Goal: Information Seeking & Learning: Learn about a topic

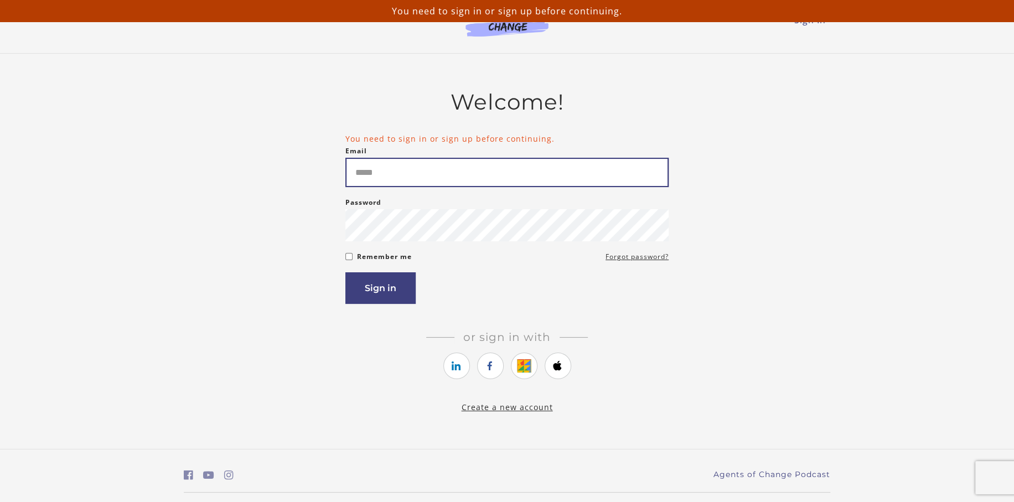
click at [450, 158] on input "Email" at bounding box center [506, 172] width 323 height 29
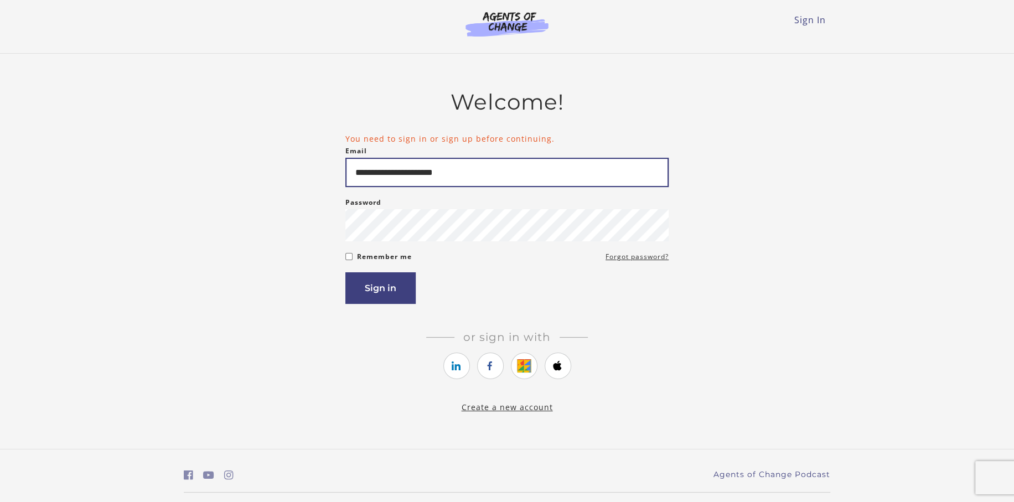
type input "**********"
click at [345, 272] on button "Sign in" at bounding box center [380, 288] width 70 height 32
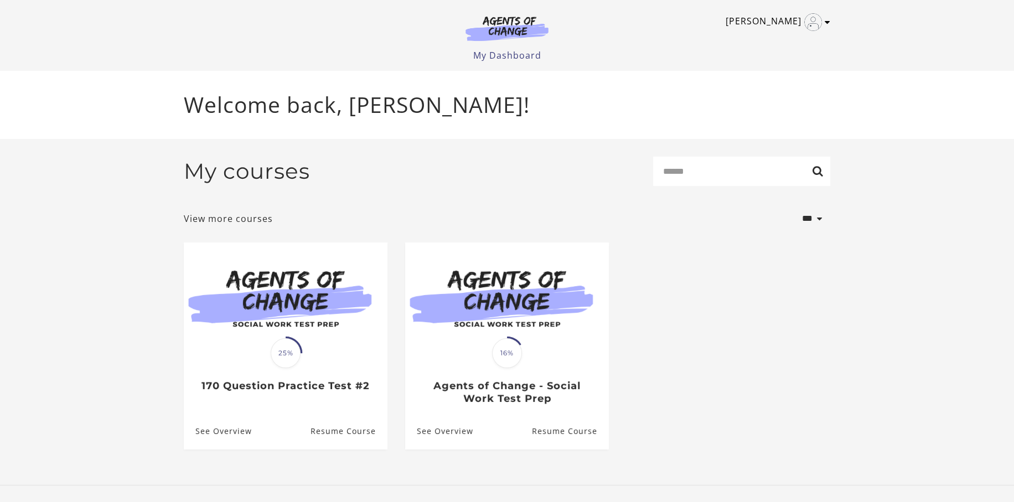
click at [819, 28] on link "[PERSON_NAME]" at bounding box center [774, 22] width 99 height 18
click at [789, 47] on link "My Account" at bounding box center [783, 40] width 97 height 19
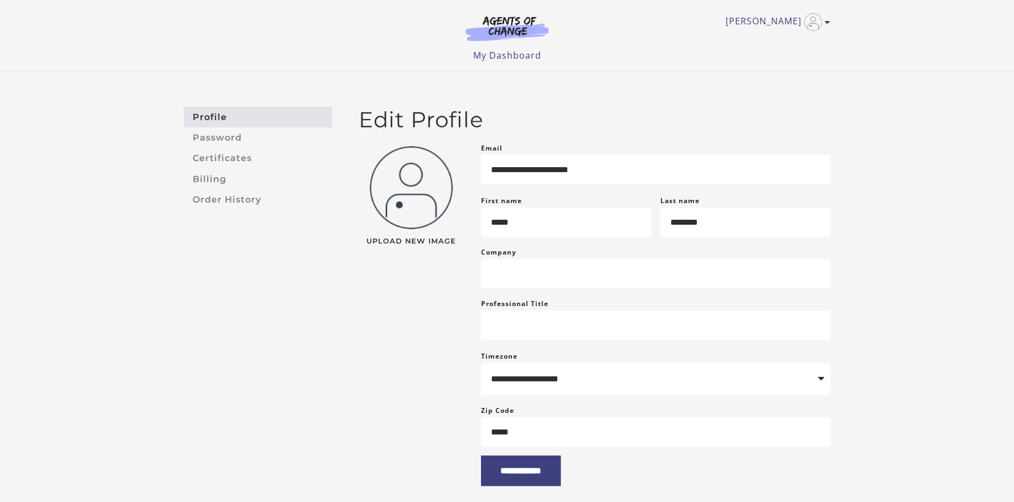
click at [790, 40] on div "[PERSON_NAME] My Account Support Sign Out Toggle menu Menu My Dashboard My Acco…" at bounding box center [507, 31] width 646 height 62
click at [225, 194] on link "Order History" at bounding box center [258, 199] width 148 height 20
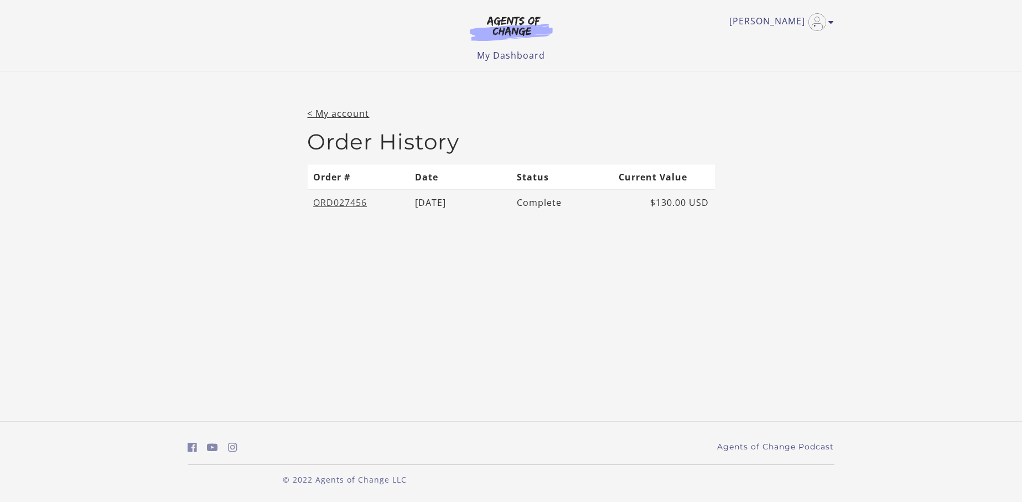
click at [345, 201] on link "ORD027456" at bounding box center [340, 202] width 54 height 12
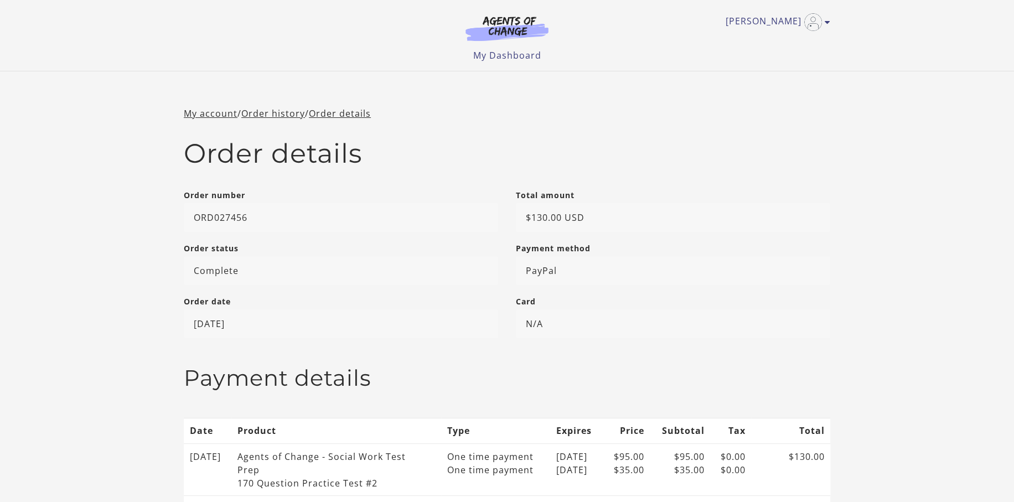
click at [470, 18] on img at bounding box center [507, 27] width 106 height 25
click at [493, 19] on img at bounding box center [507, 27] width 106 height 25
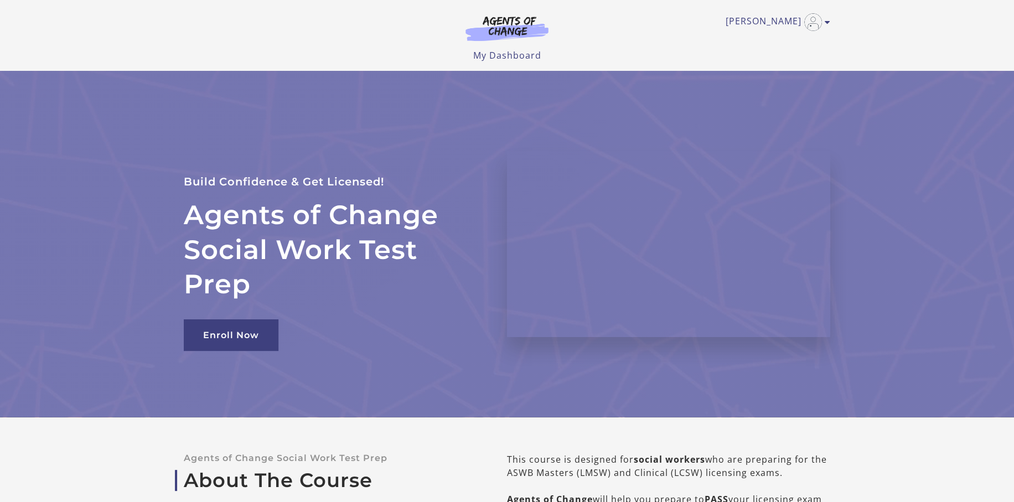
click at [498, 40] on img at bounding box center [507, 27] width 106 height 25
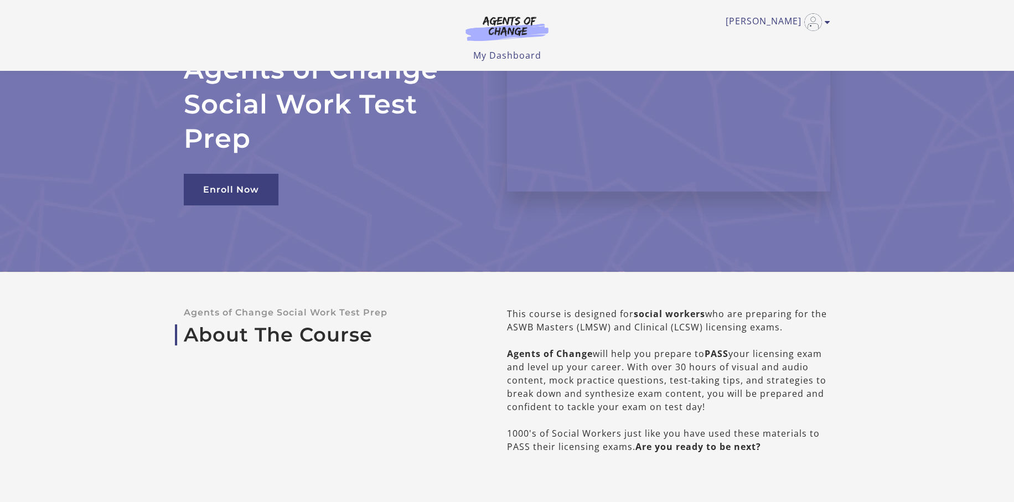
scroll to position [221, 0]
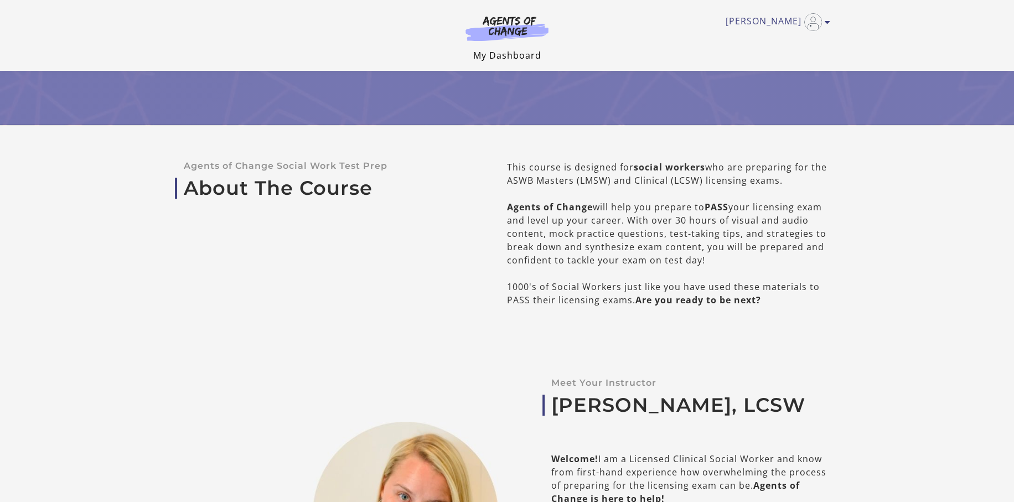
click at [521, 51] on link "My Dashboard" at bounding box center [507, 55] width 68 height 12
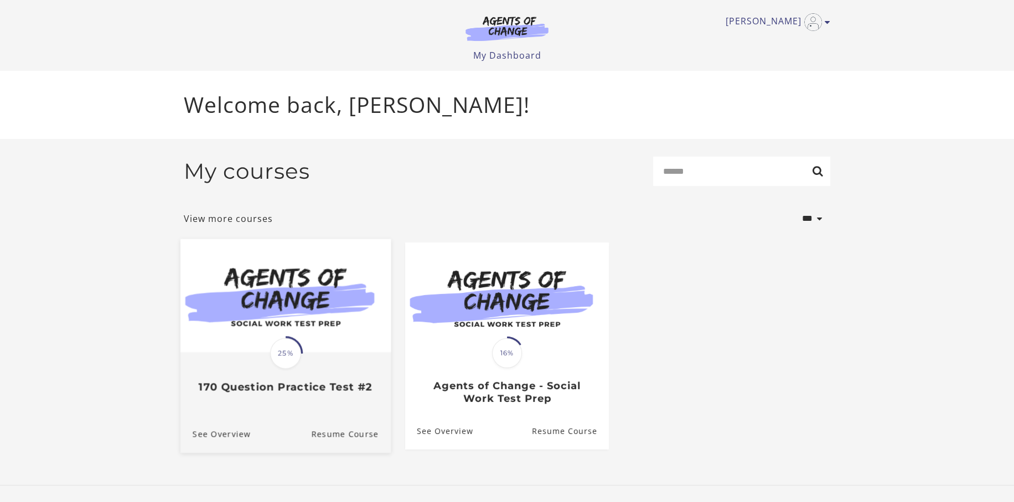
click at [307, 263] on img at bounding box center [285, 295] width 210 height 113
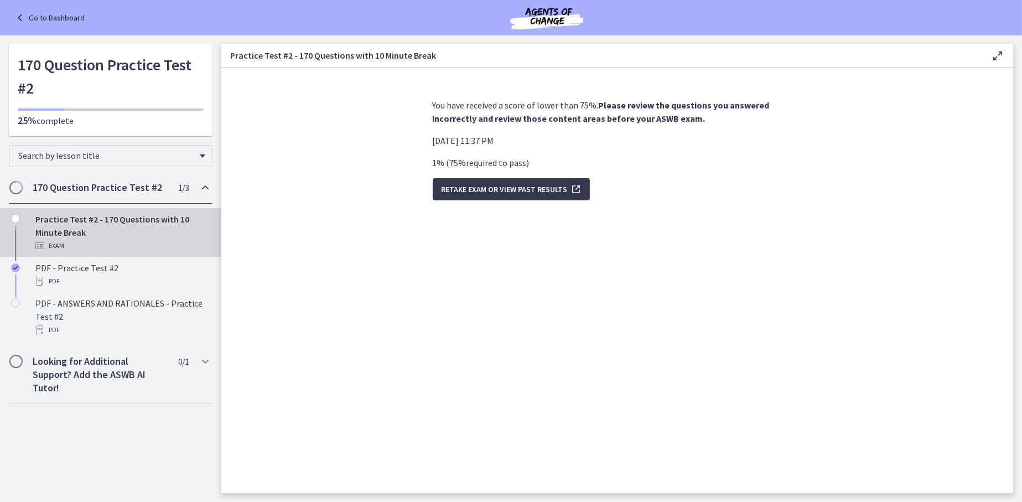
click at [29, 20] on link "Go to Dashboard" at bounding box center [48, 17] width 71 height 13
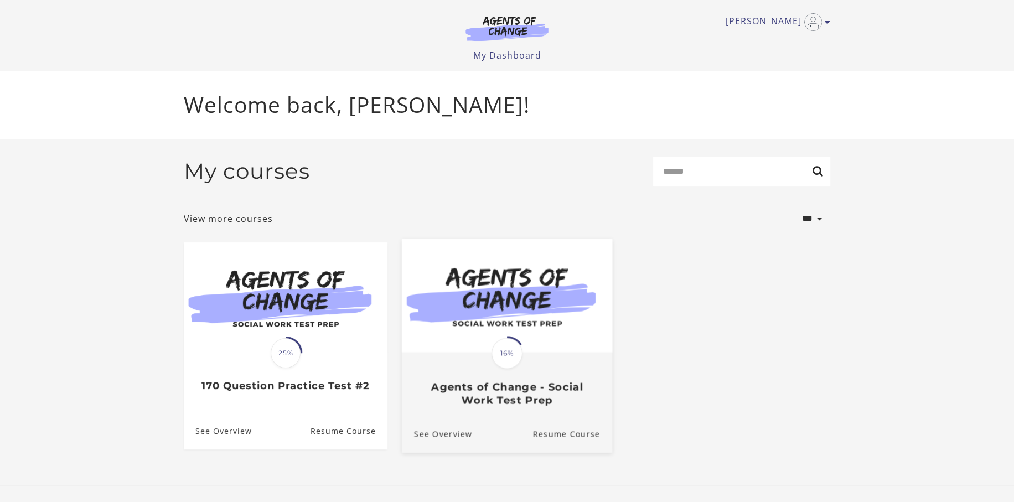
click at [557, 343] on img at bounding box center [507, 295] width 210 height 113
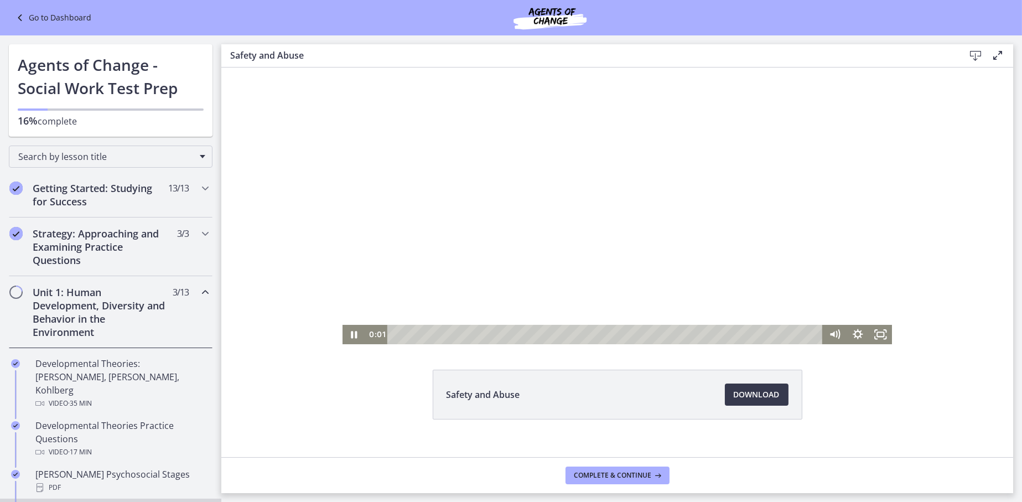
scroll to position [48, 0]
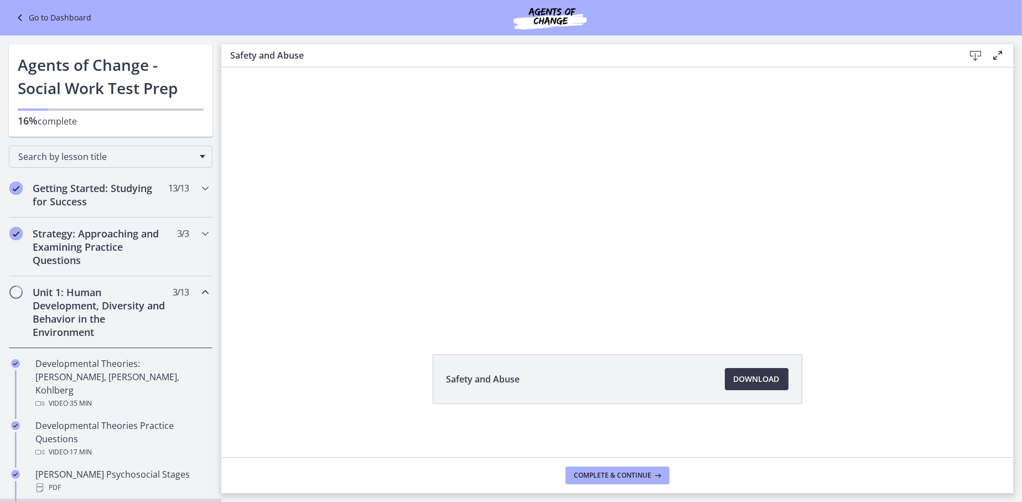
click at [73, 19] on link "Go to Dashboard" at bounding box center [52, 17] width 78 height 13
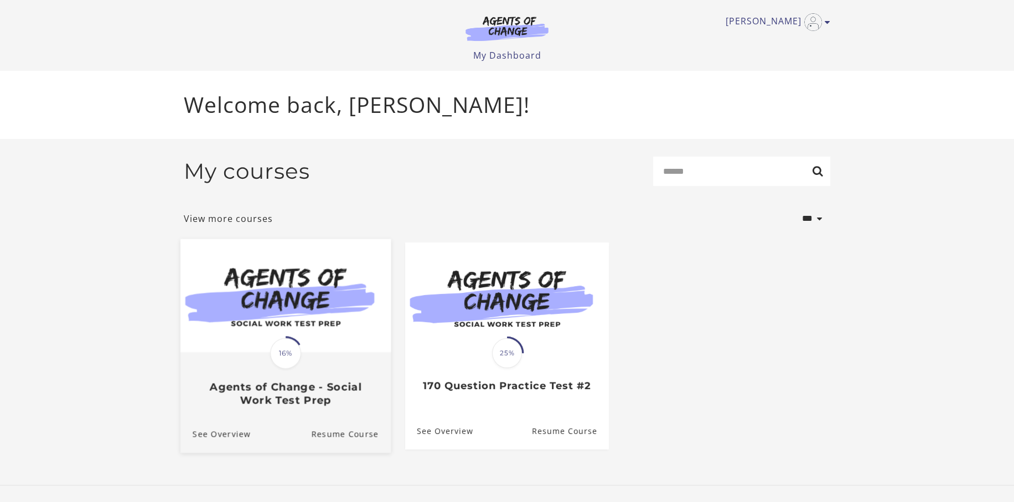
click at [303, 350] on img at bounding box center [285, 295] width 210 height 113
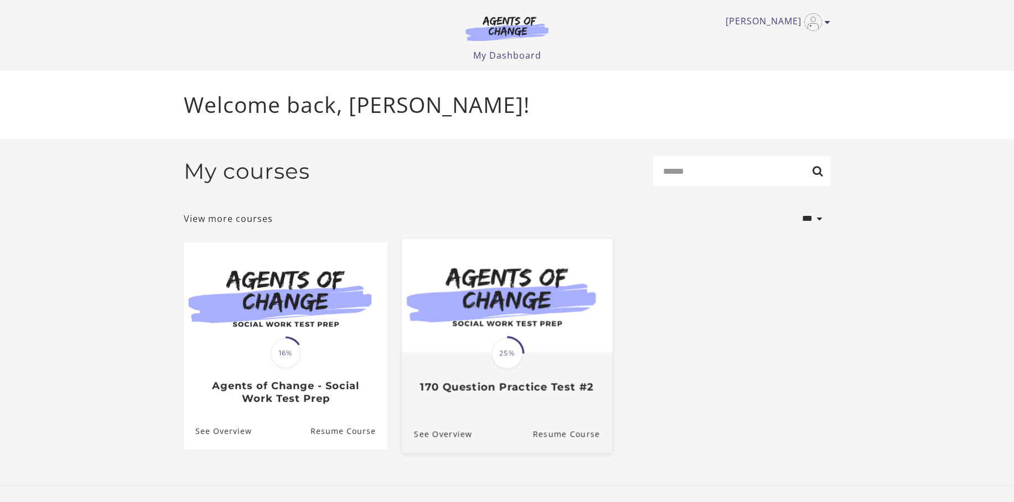
click at [527, 318] on img at bounding box center [507, 295] width 210 height 113
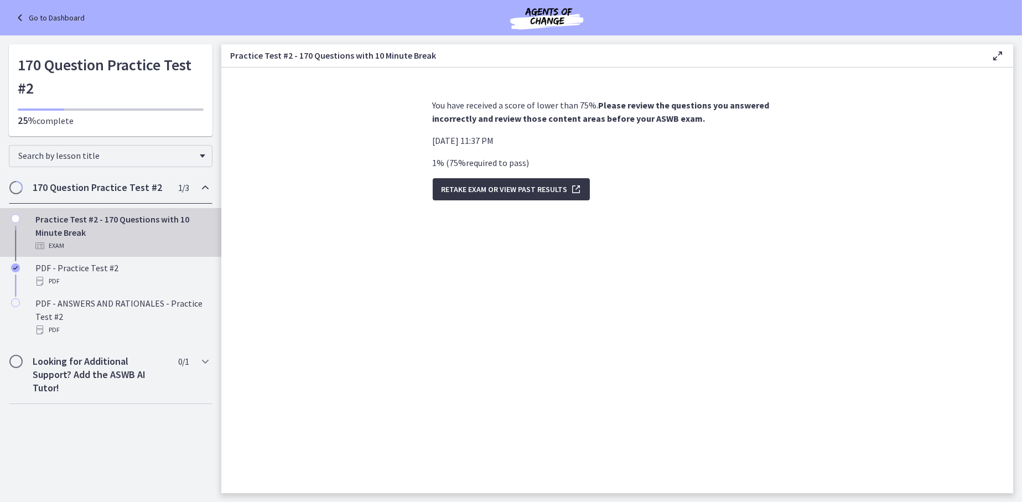
click at [541, 192] on span "Retake Exam OR View Past Results" at bounding box center [505, 189] width 126 height 13
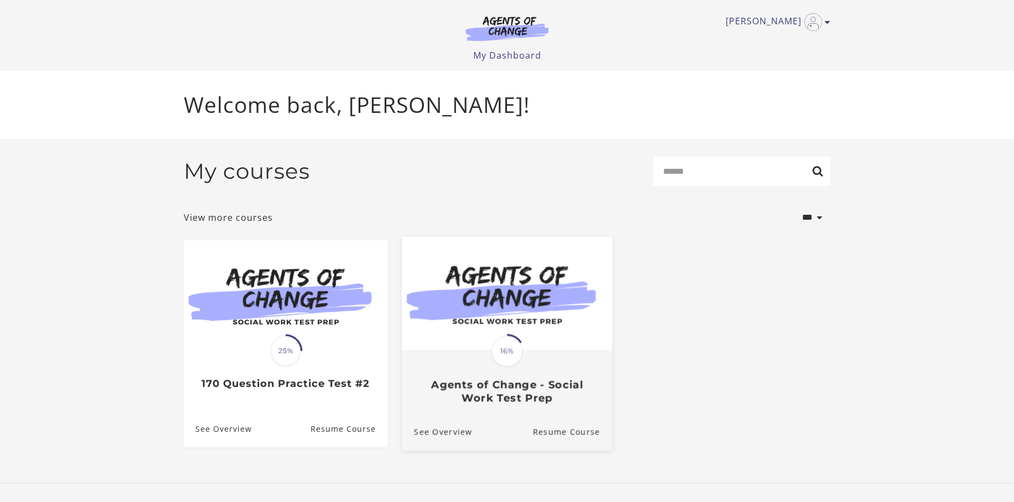
click at [502, 346] on span "16%" at bounding box center [506, 350] width 31 height 31
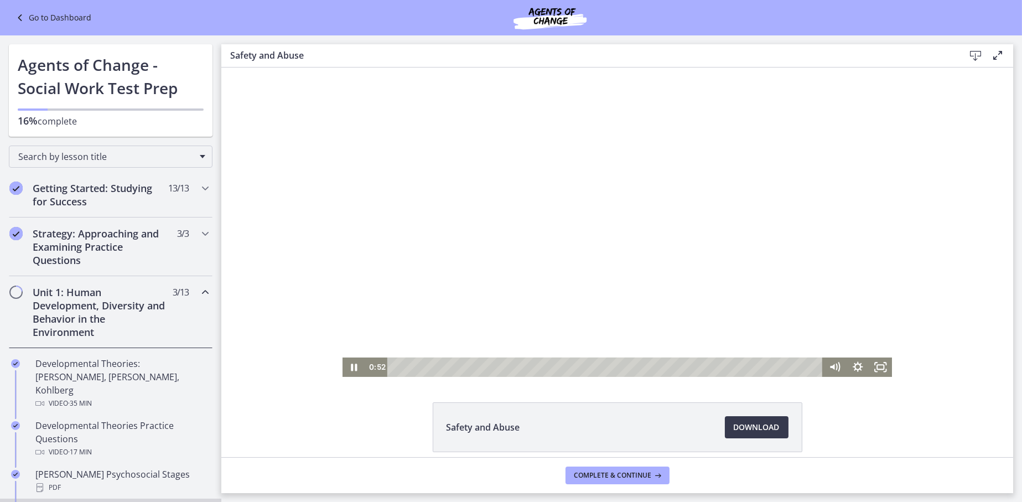
click at [650, 268] on div at bounding box center [617, 222] width 550 height 309
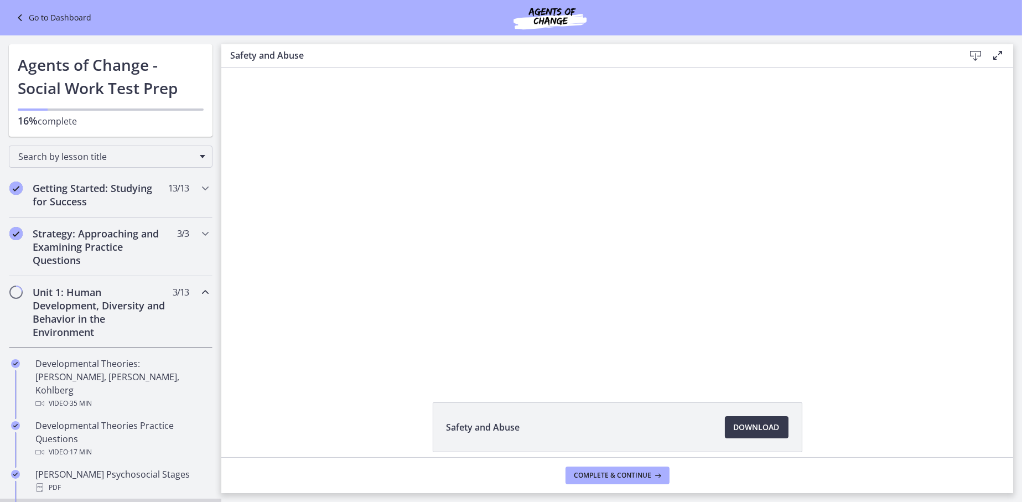
click at [29, 15] on link "Go to Dashboard" at bounding box center [52, 17] width 78 height 13
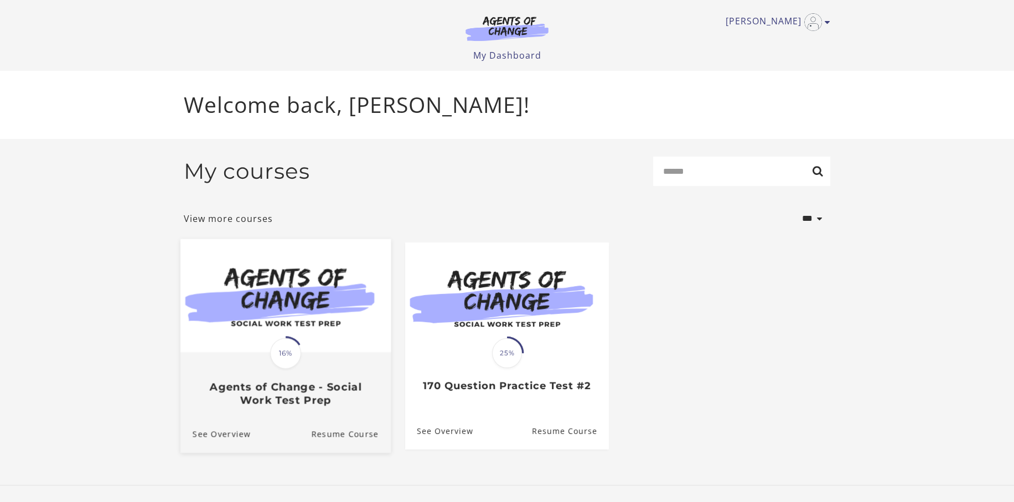
click at [314, 367] on div "Translation missing: en.liquid.partials.dashboard_course_card.progress_descript…" at bounding box center [285, 379] width 210 height 53
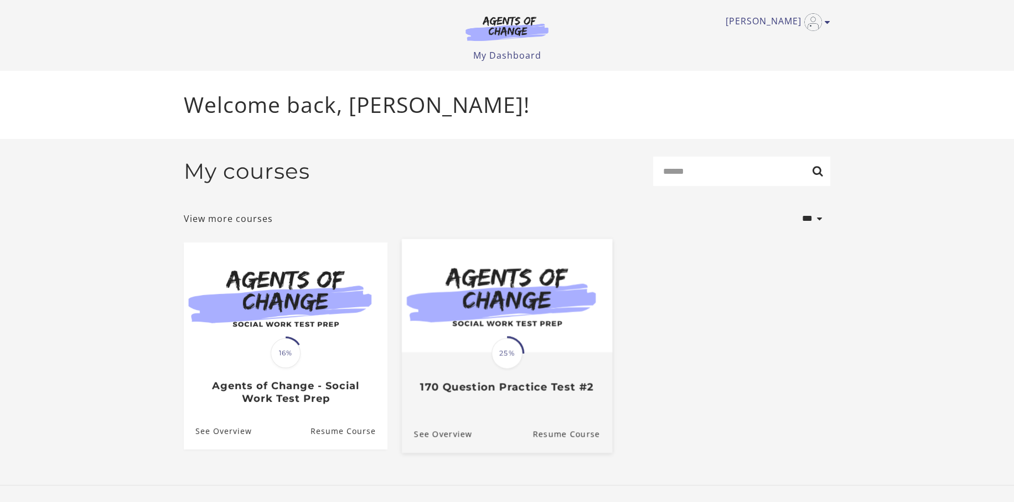
click at [465, 369] on div "Translation missing: en.liquid.partials.dashboard_course_card.progress_descript…" at bounding box center [507, 373] width 210 height 40
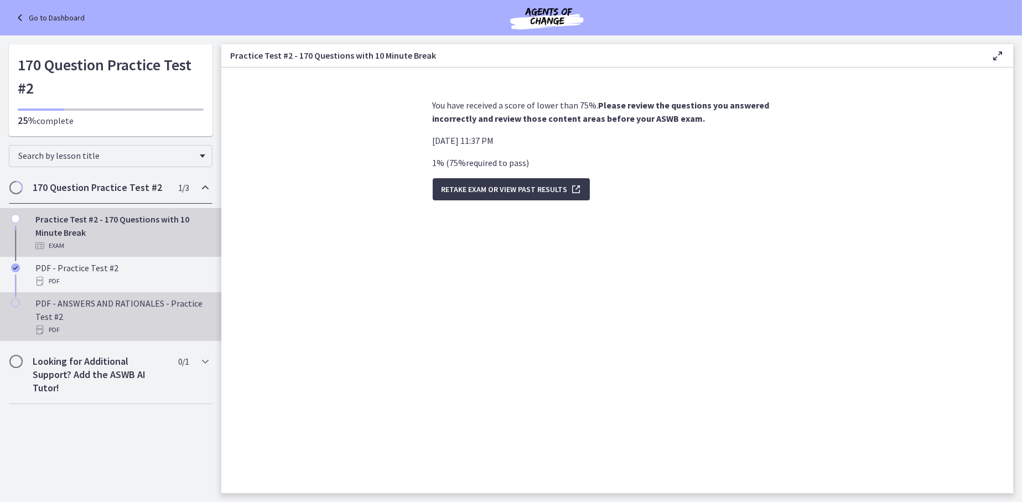
click at [158, 322] on div "PDF - ANSWERS AND RATIONALES - Practice Test #2 PDF" at bounding box center [121, 317] width 173 height 40
